Goal: Task Accomplishment & Management: Manage account settings

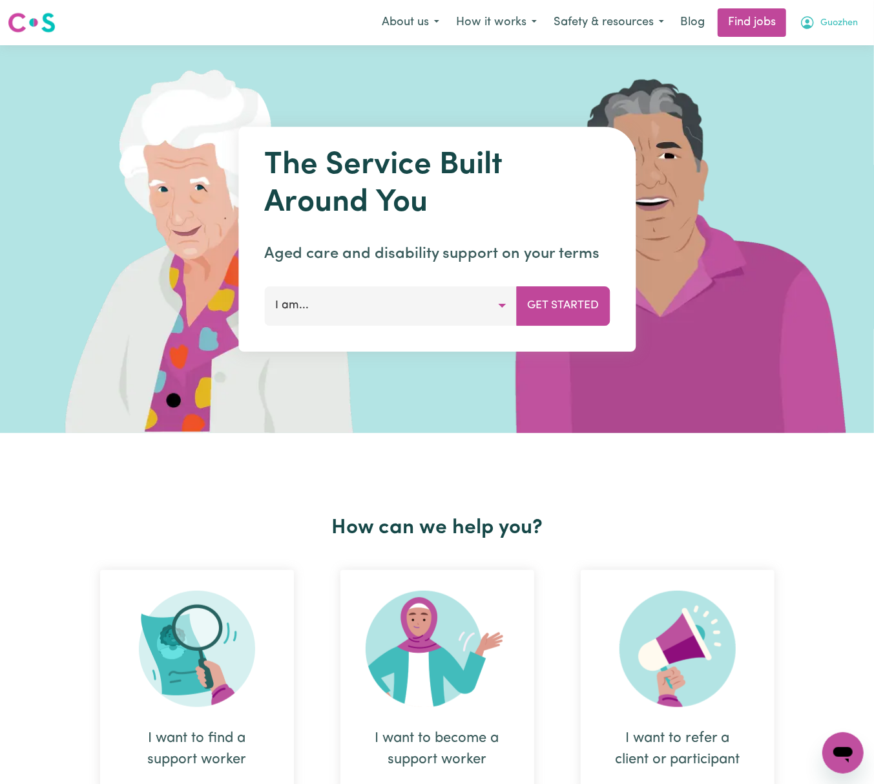
click at [836, 23] on span "Guozhen" at bounding box center [838, 23] width 37 height 14
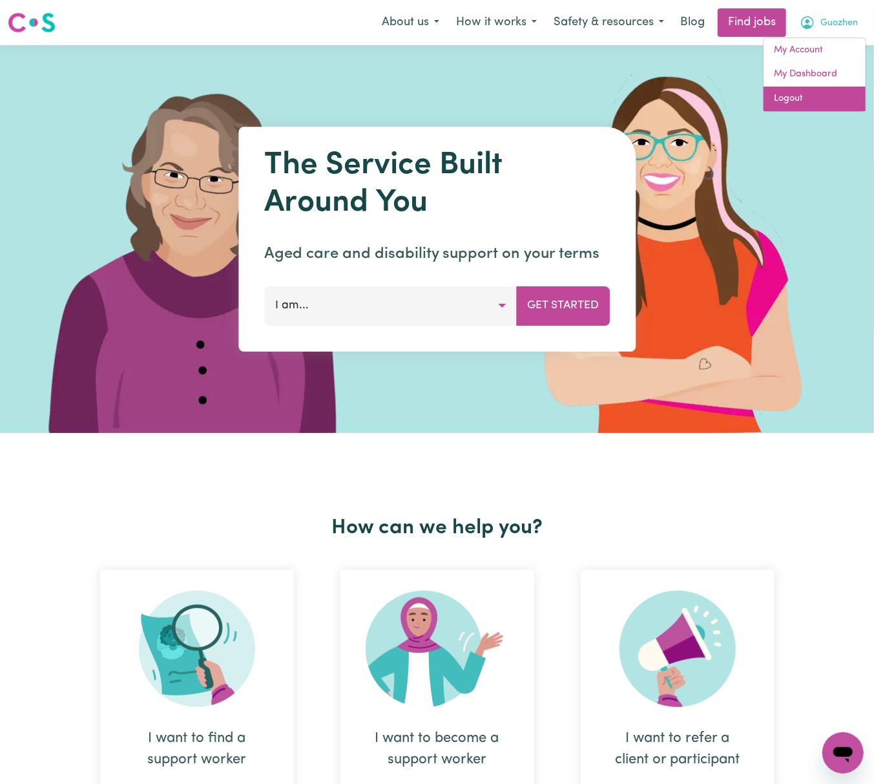
click at [838, 103] on link "Logout" at bounding box center [815, 99] width 102 height 25
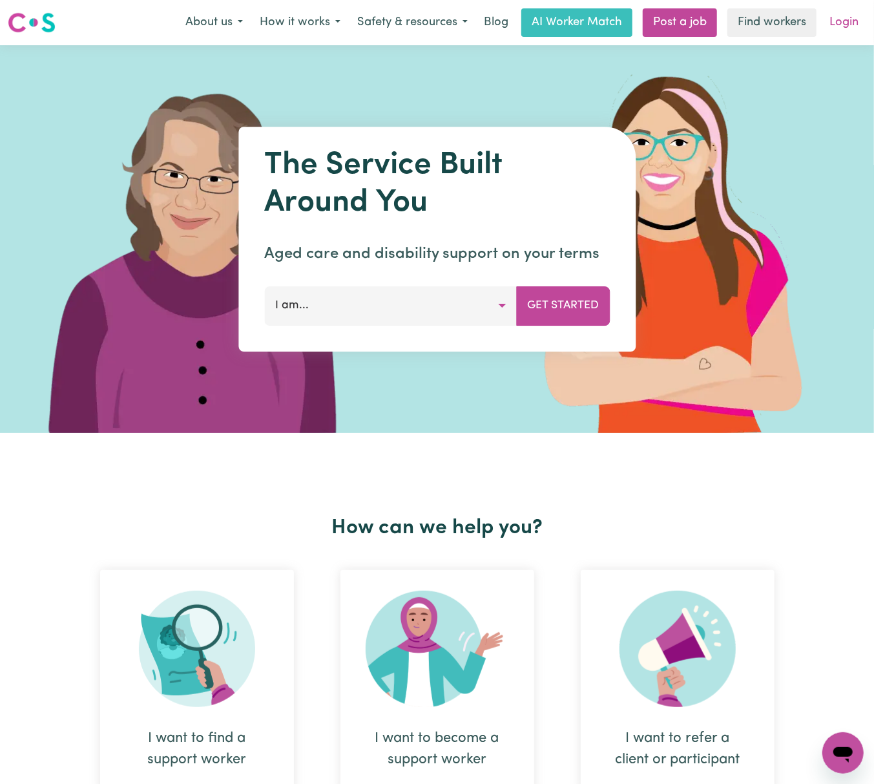
click at [846, 23] on link "Login" at bounding box center [844, 22] width 45 height 28
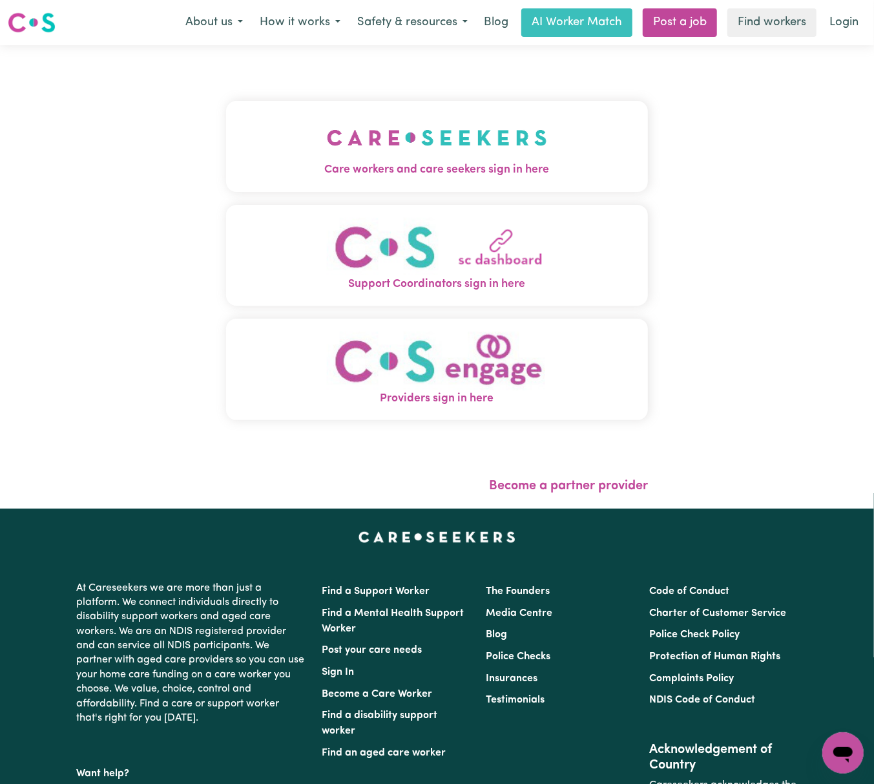
click at [353, 156] on img "Care workers and care seekers sign in here" at bounding box center [437, 138] width 220 height 48
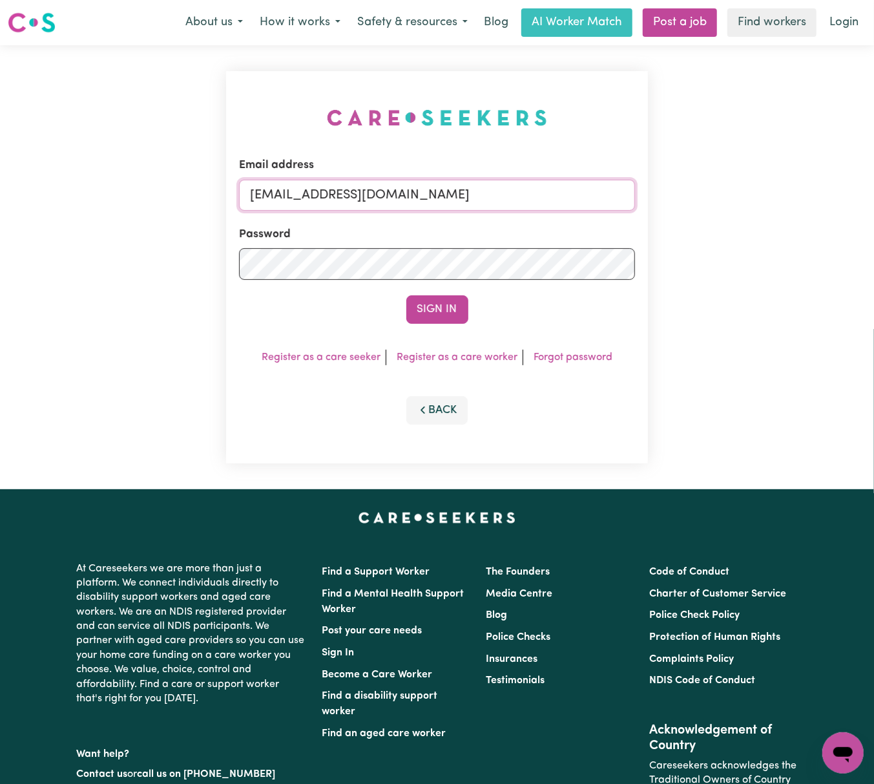
click at [256, 195] on input "[EMAIL_ADDRESS][DOMAIN_NAME]" at bounding box center [437, 195] width 396 height 31
drag, startPoint x: 313, startPoint y: 189, endPoint x: 766, endPoint y: 196, distance: 452.9
click at [773, 200] on div "Email address [EMAIL_ADDRESS][DOMAIN_NAME] Password Sign In Register as a care …" at bounding box center [437, 267] width 874 height 444
drag, startPoint x: 319, startPoint y: 190, endPoint x: 867, endPoint y: 187, distance: 547.8
click at [867, 187] on div "Email address [EMAIL_ADDRESS][DOMAIN_NAME] Password Sign In Register as a care …" at bounding box center [437, 267] width 874 height 444
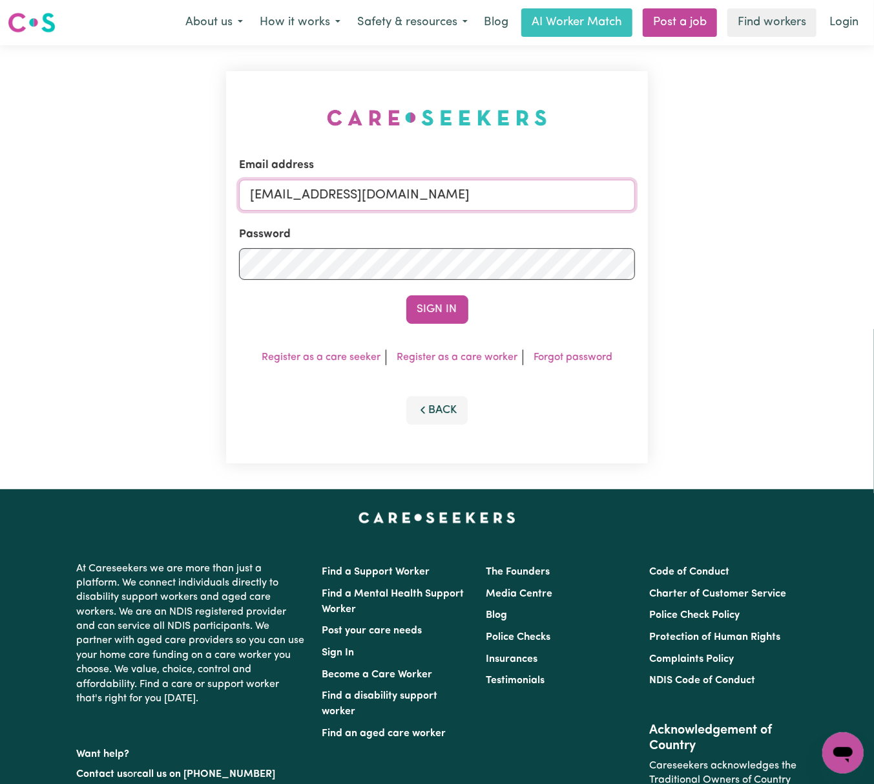
paste input "geoffdixon"
type input "[EMAIL_ADDRESS][DOMAIN_NAME]"
click at [406, 295] on button "Sign In" at bounding box center [437, 309] width 62 height 28
